Goal: Information Seeking & Learning: Learn about a topic

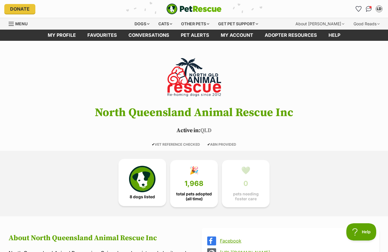
click at [143, 178] on img at bounding box center [142, 179] width 26 height 26
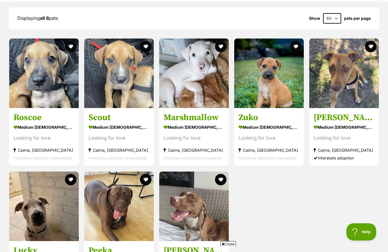
scroll to position [479, 0]
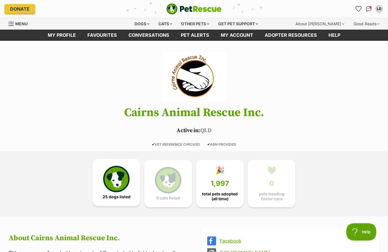
click at [120, 180] on img at bounding box center [116, 179] width 26 height 26
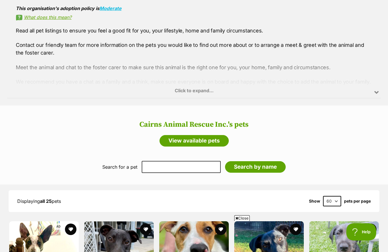
scroll to position [309, 0]
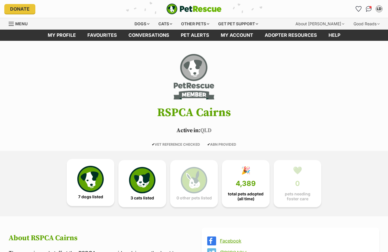
click at [88, 186] on img at bounding box center [90, 179] width 26 height 26
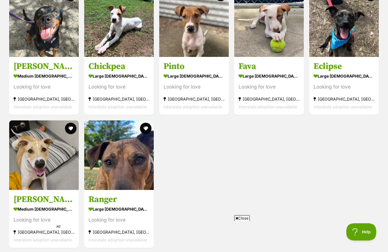
scroll to position [500, 0]
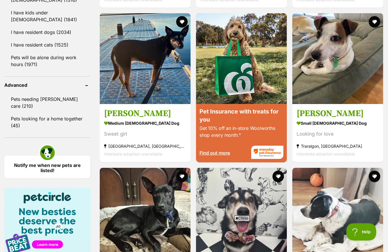
scroll to position [626, 0]
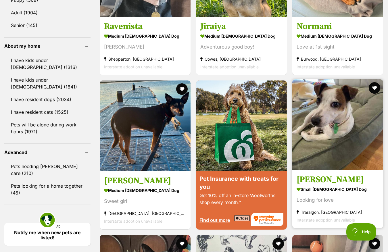
click at [328, 120] on img at bounding box center [337, 124] width 91 height 91
